Goal: Transaction & Acquisition: Purchase product/service

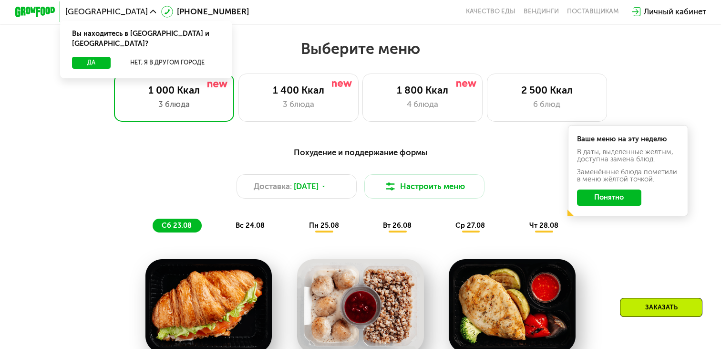
scroll to position [417, 0]
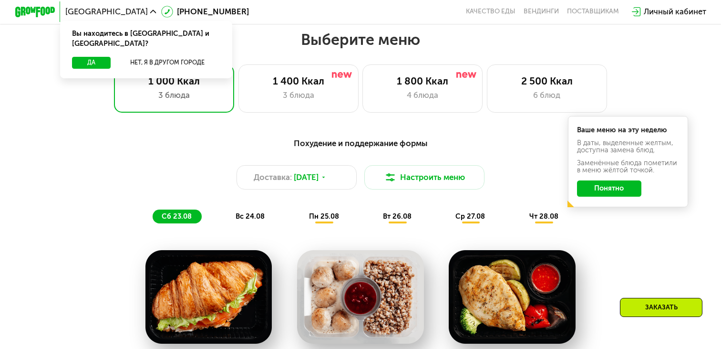
click at [599, 186] on button "Понятно" at bounding box center [609, 188] width 65 height 16
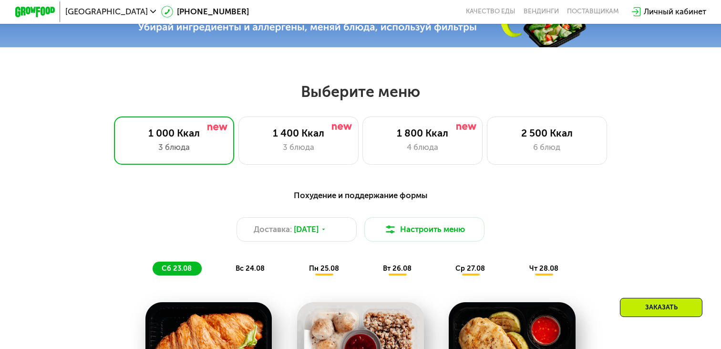
scroll to position [357, 0]
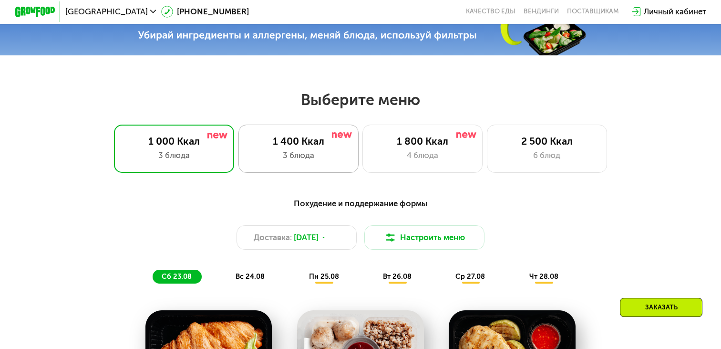
click at [334, 145] on div "1 400 Ккал" at bounding box center [298, 141] width 99 height 12
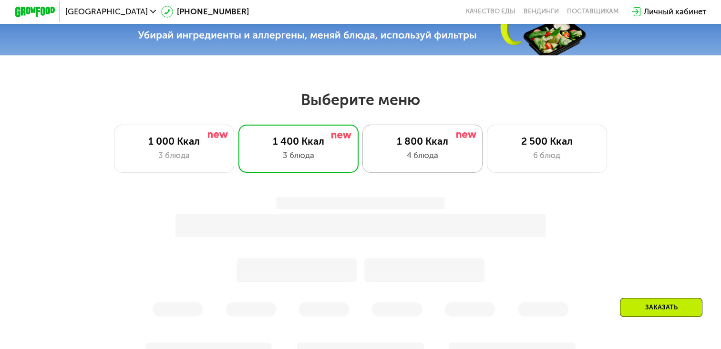
click at [427, 153] on div "4 блюда" at bounding box center [422, 155] width 99 height 12
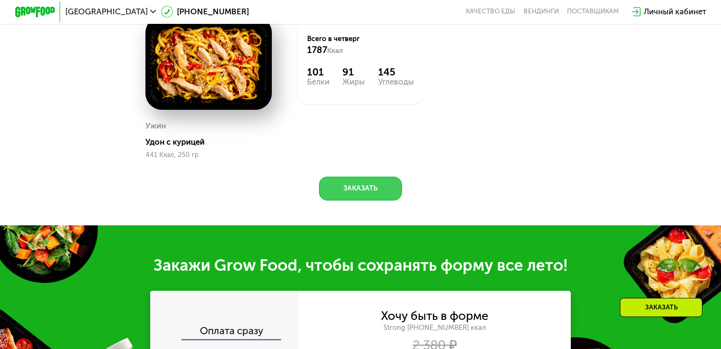
click at [367, 200] on button "Заказать" at bounding box center [360, 188] width 83 height 24
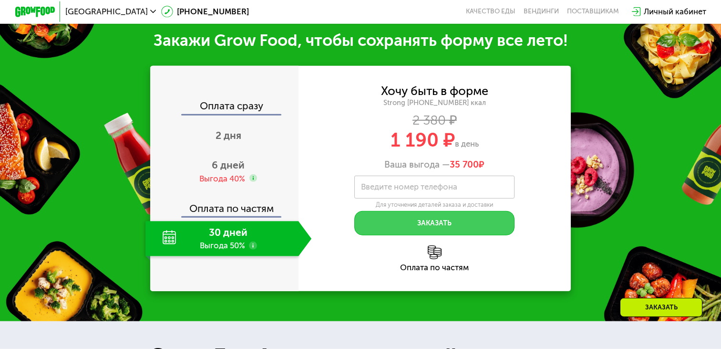
scroll to position [1043, 0]
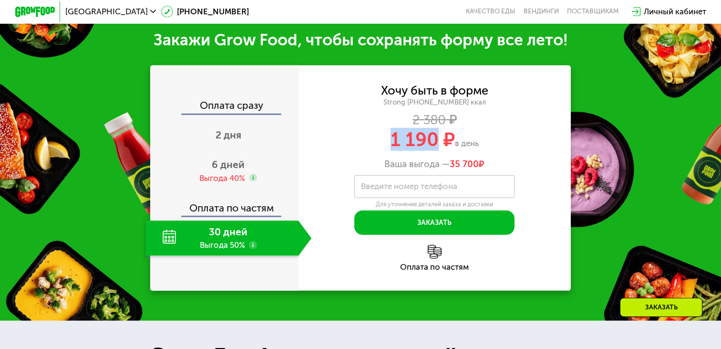
drag, startPoint x: 385, startPoint y: 142, endPoint x: 435, endPoint y: 142, distance: 49.1
click at [435, 142] on div "1 190 ₽ в день" at bounding box center [435, 139] width 272 height 19
copy span "1 190"
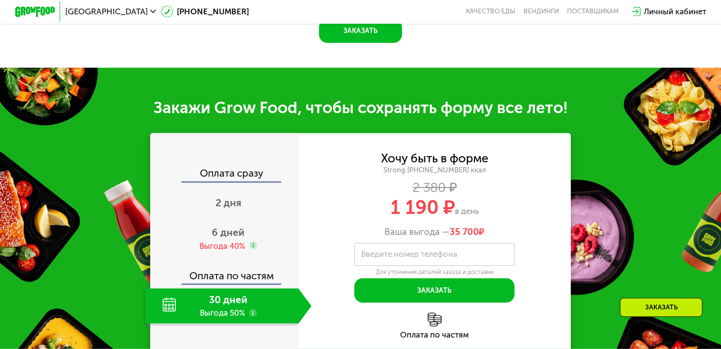
click at [358, 183] on div "2 380 ₽" at bounding box center [435, 187] width 272 height 11
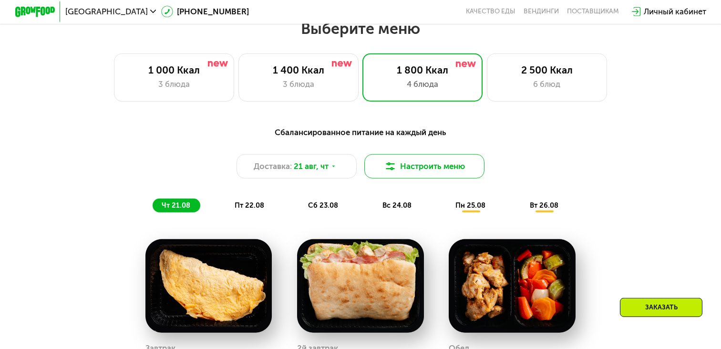
scroll to position [398, 0]
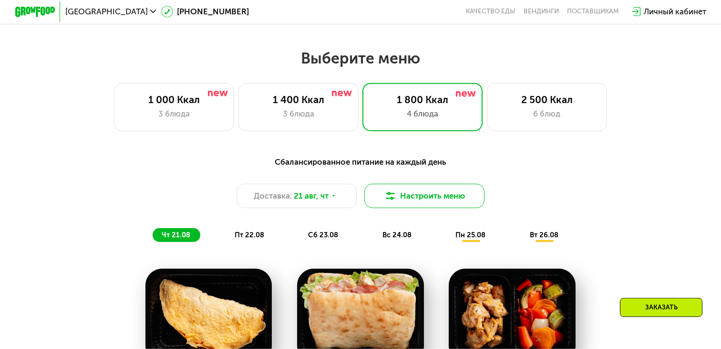
click at [398, 196] on button "Настроить меню" at bounding box center [424, 196] width 120 height 24
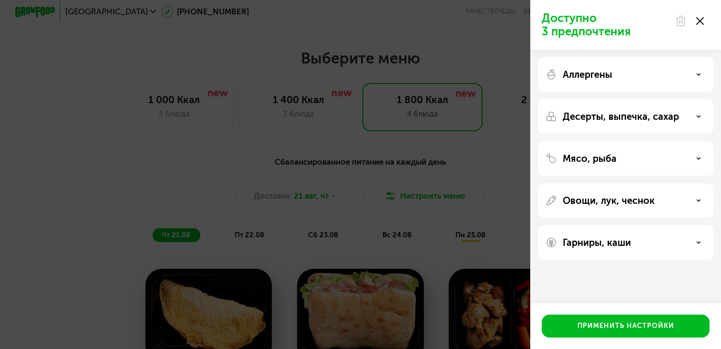
click at [641, 80] on div "Аллергены" at bounding box center [626, 74] width 160 height 11
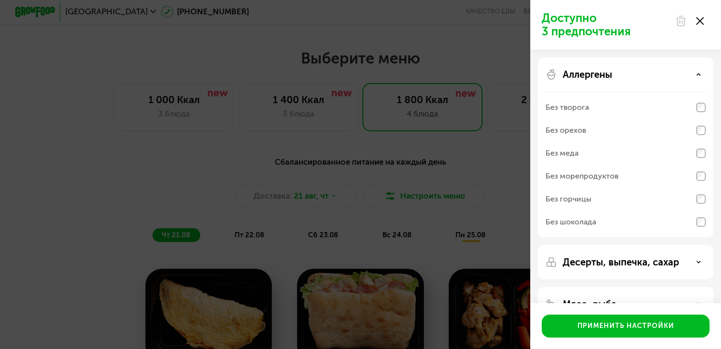
click at [600, 73] on p "Аллергены" at bounding box center [588, 74] width 50 height 11
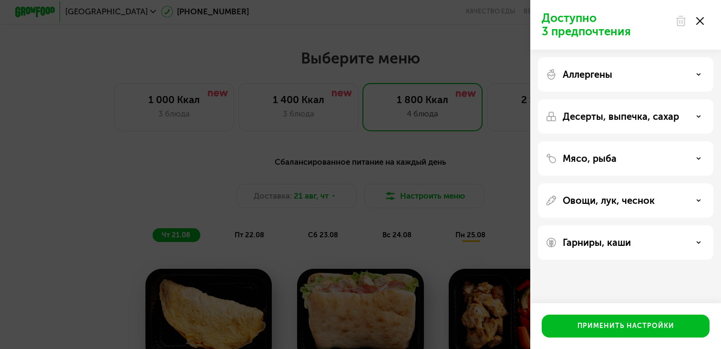
click at [643, 114] on p "Десерты, выпечка, сахар" at bounding box center [621, 116] width 116 height 11
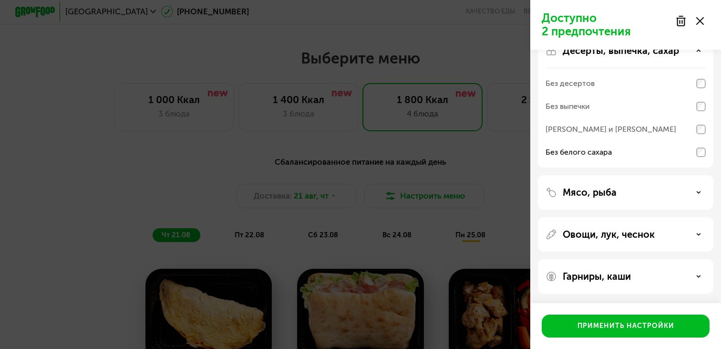
click at [622, 196] on div "Мясо, рыба" at bounding box center [626, 192] width 160 height 11
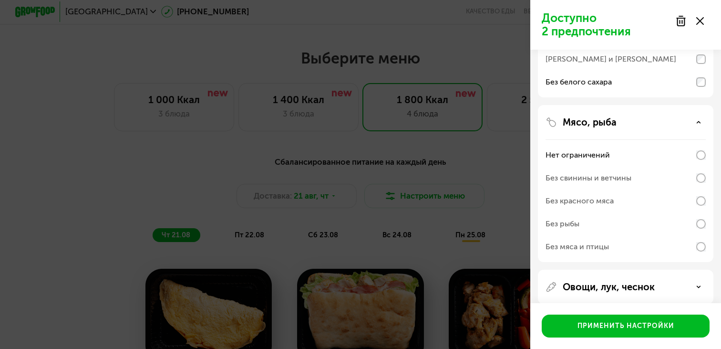
scroll to position [148, 0]
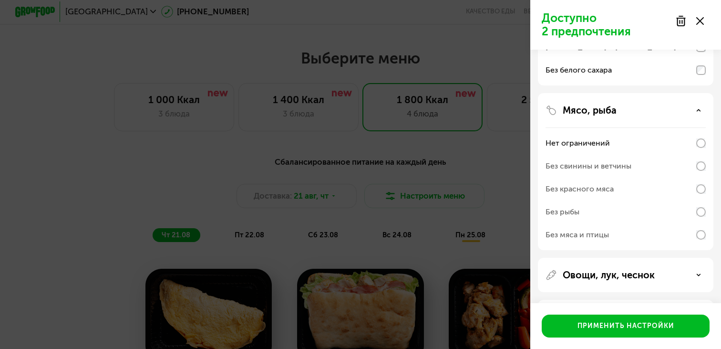
click at [647, 165] on div "Без свинины и ветчины" at bounding box center [626, 166] width 160 height 23
click at [633, 166] on div "Без свинины и ветчины" at bounding box center [626, 166] width 160 height 23
click at [639, 150] on div "Нет ограничений" at bounding box center [626, 143] width 160 height 23
click at [622, 258] on div "Мясо, рыба Нет ограничений Без свинины и ветчины Без красного мяса Без рыбы Без…" at bounding box center [626, 275] width 176 height 34
click at [623, 114] on div "Мясо, рыба" at bounding box center [626, 109] width 160 height 11
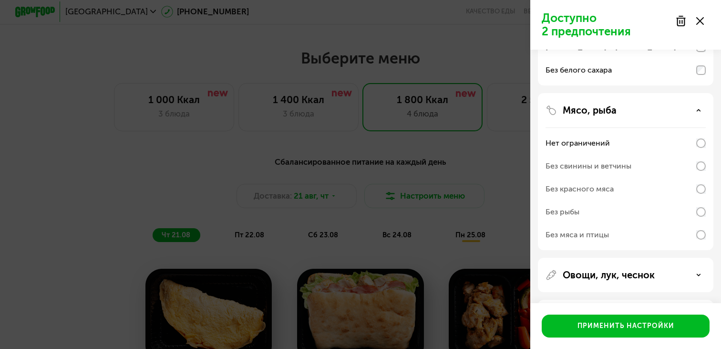
scroll to position [66, 0]
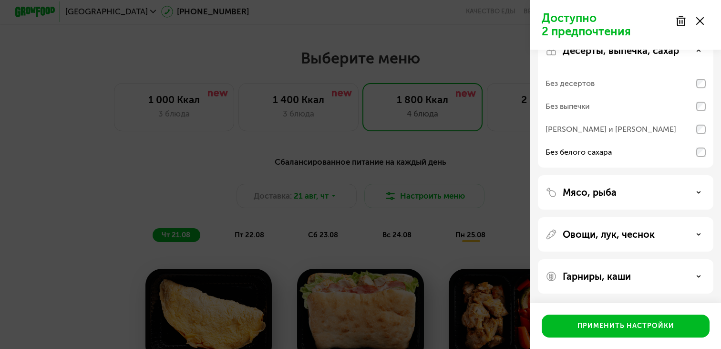
click at [606, 259] on div "Овощи, лук, чеснок" at bounding box center [626, 276] width 176 height 34
click at [606, 232] on p "Овощи, лук, чеснок" at bounding box center [609, 233] width 92 height 11
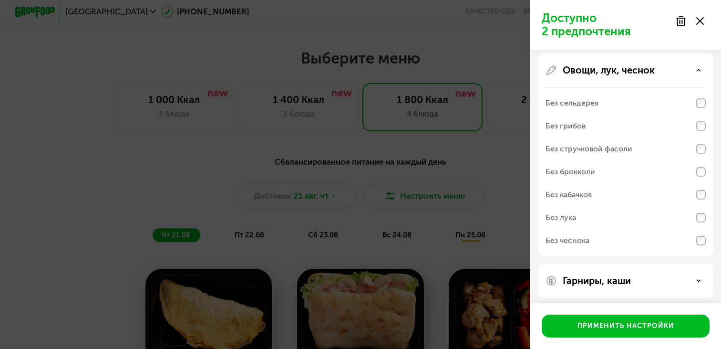
scroll to position [233, 0]
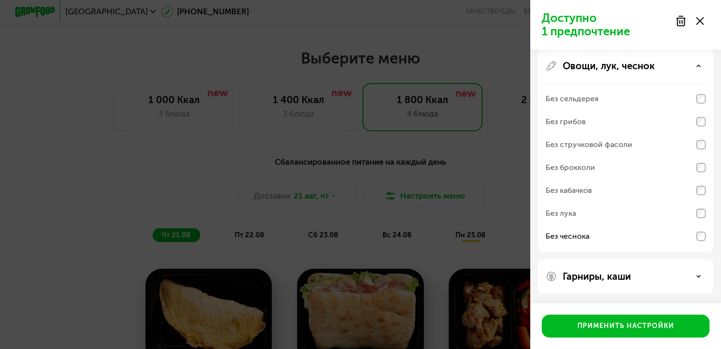
click at [652, 278] on div "Гарниры, каши" at bounding box center [626, 275] width 160 height 11
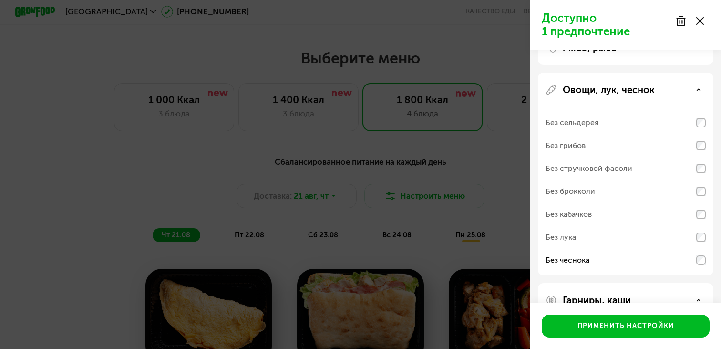
scroll to position [0, 0]
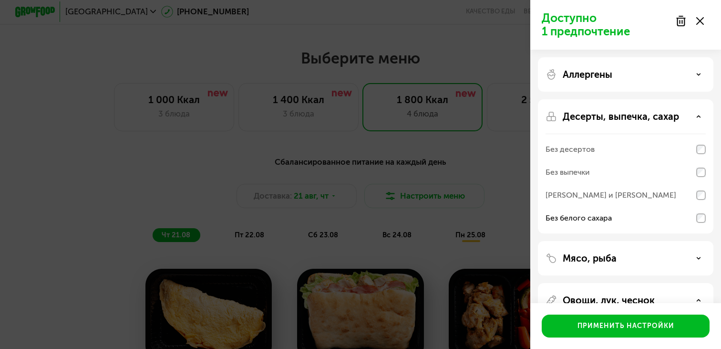
click at [631, 74] on div "Аллергены" at bounding box center [626, 74] width 160 height 11
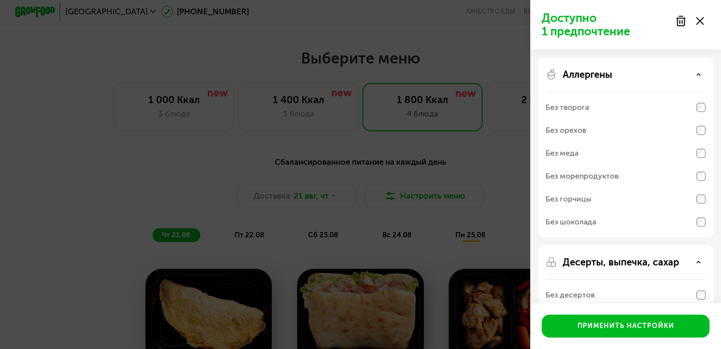
click at [611, 198] on div "Без горчицы" at bounding box center [626, 198] width 160 height 23
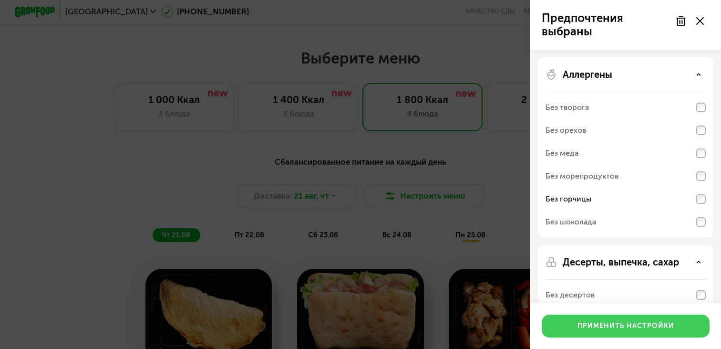
click at [608, 332] on button "Применить настройки" at bounding box center [626, 325] width 168 height 23
